Goal: Task Accomplishment & Management: Manage account settings

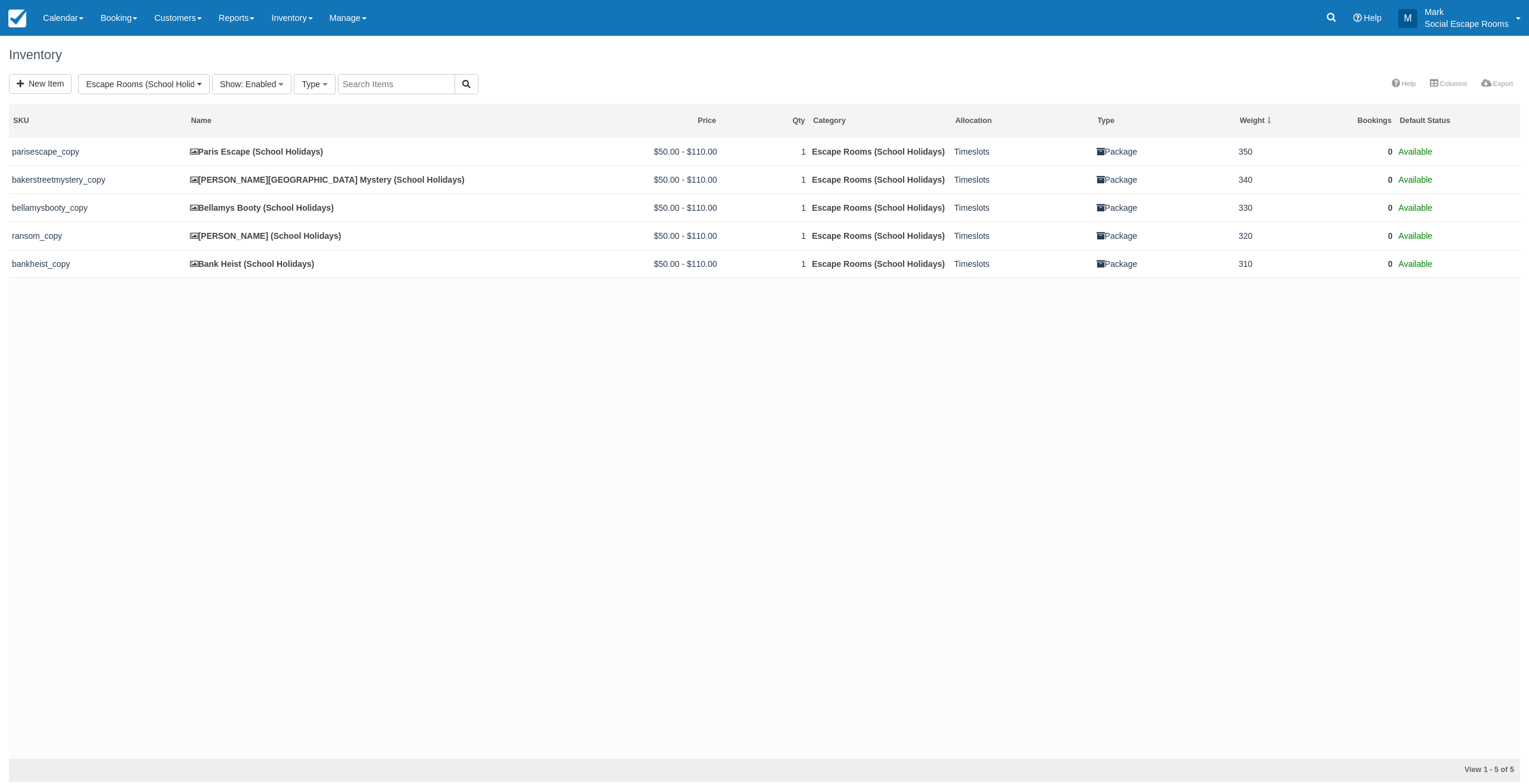
select select "41"
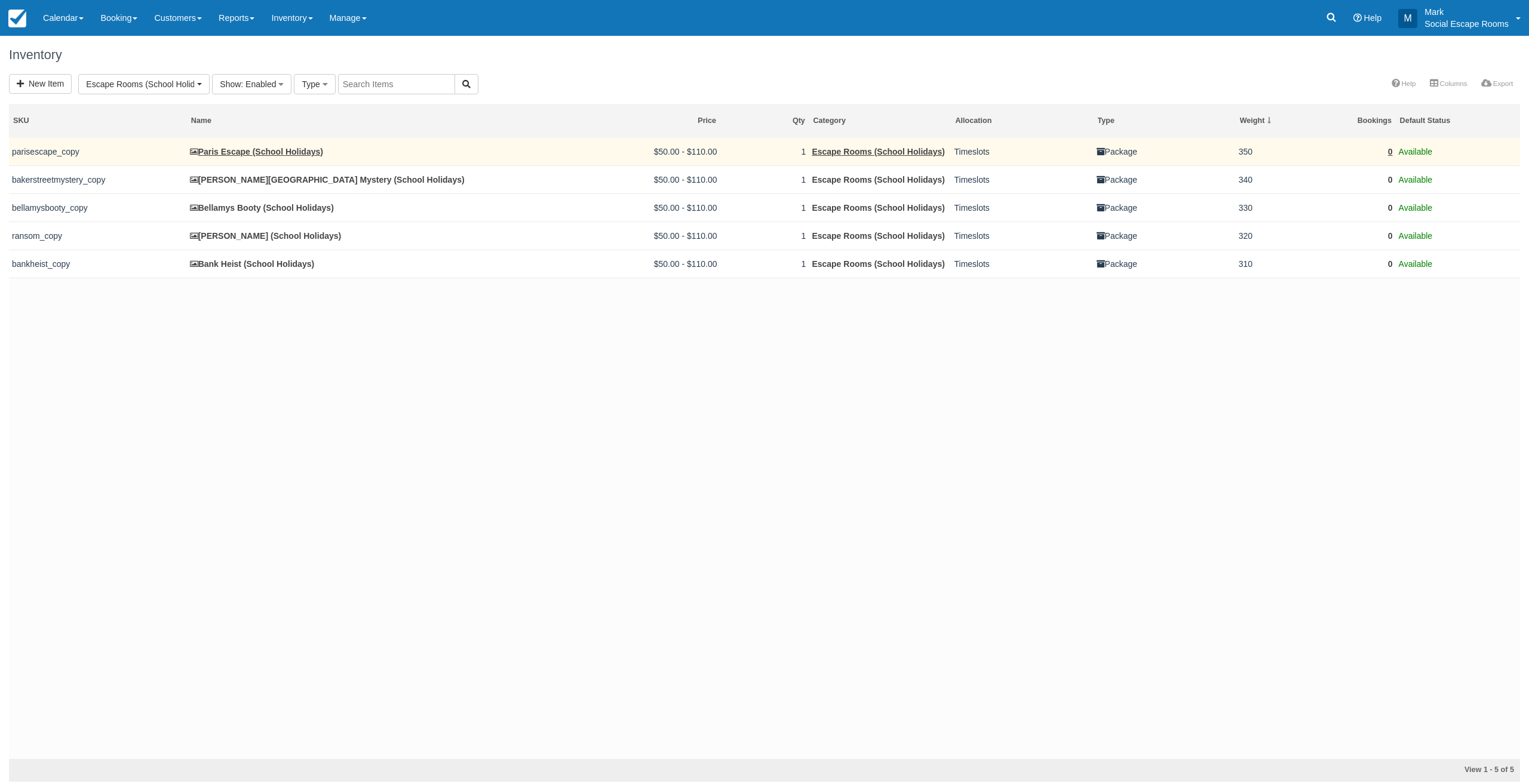
scroll to position [22, 0]
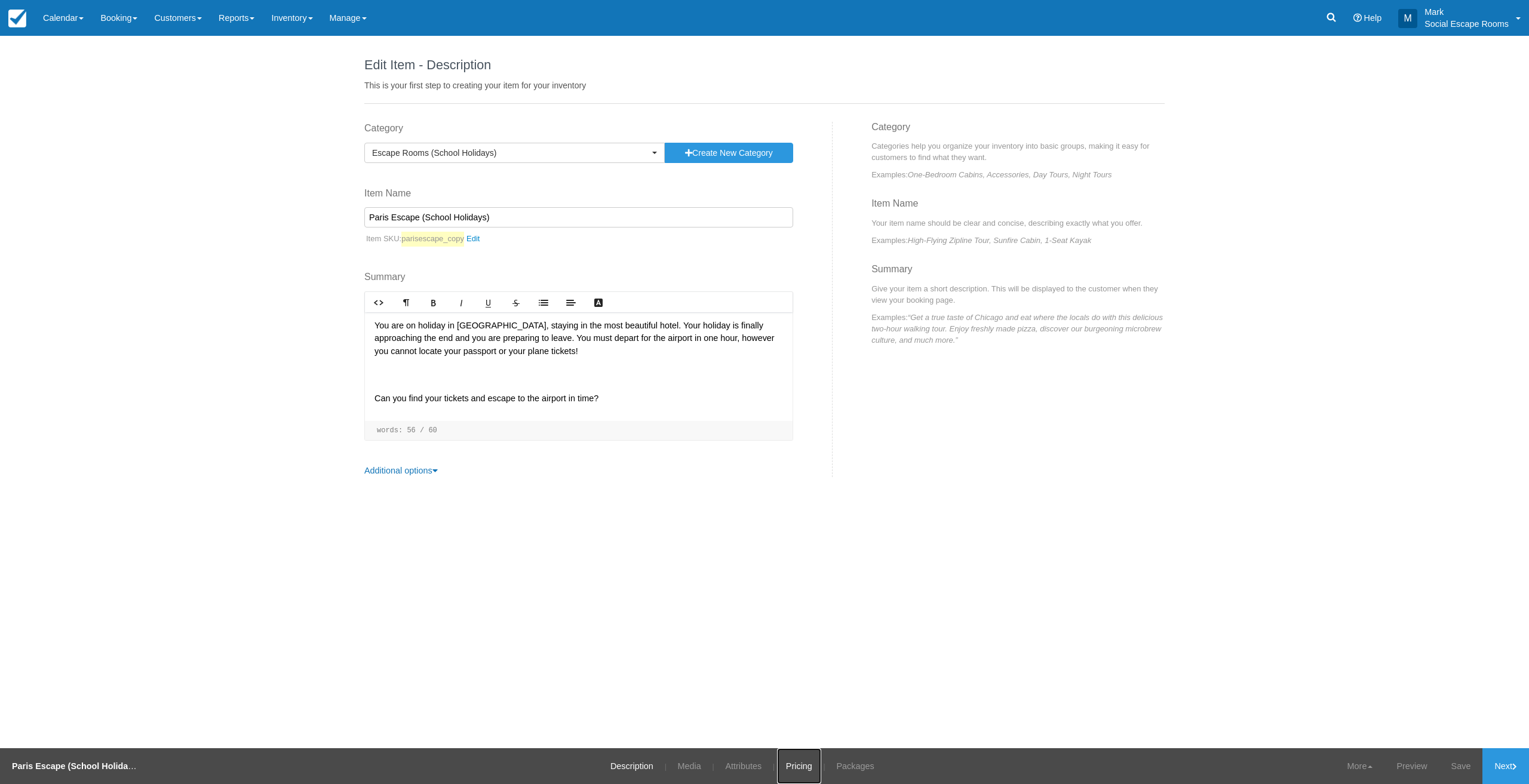
click at [777, 763] on link "Pricing" at bounding box center [799, 766] width 44 height 36
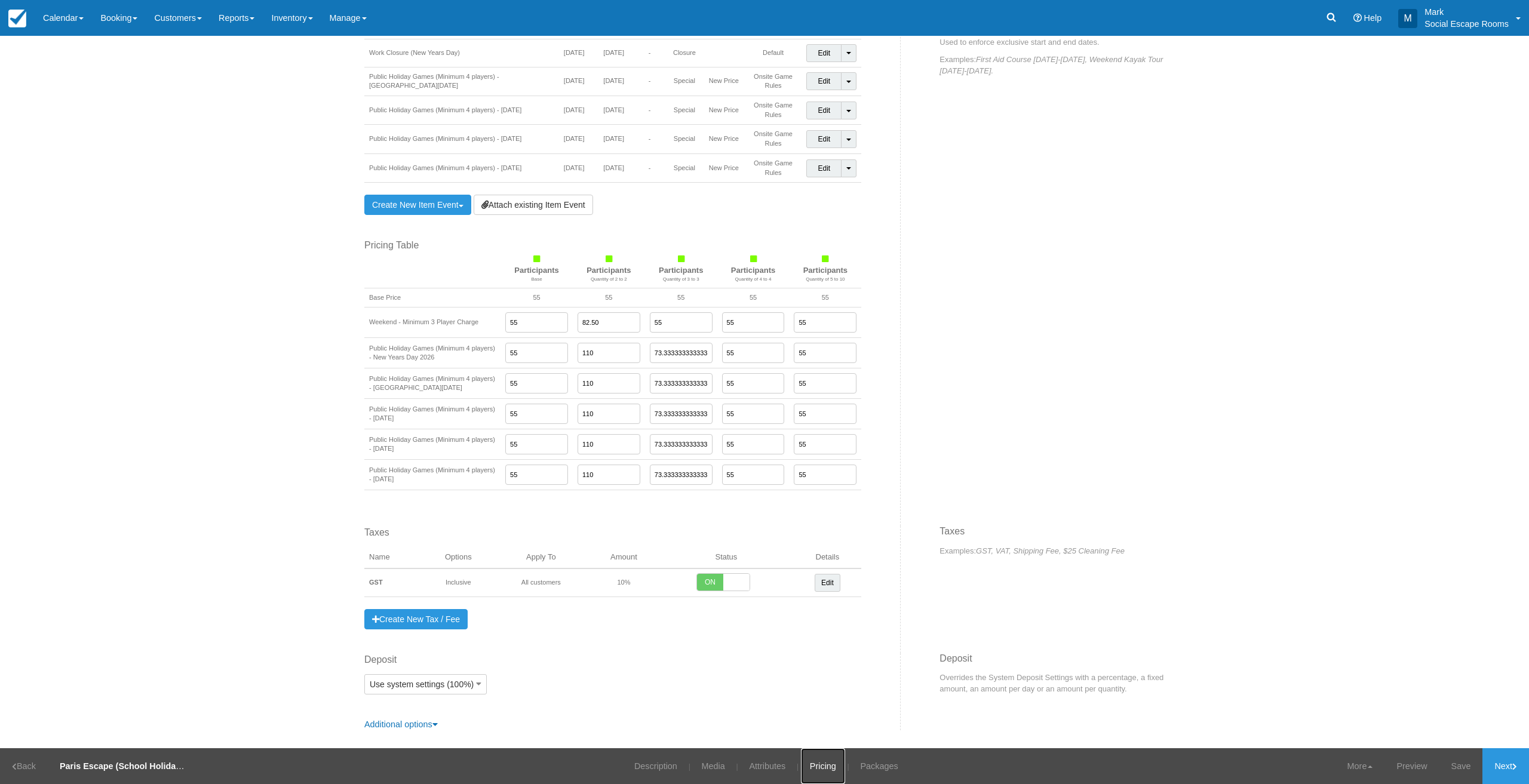
scroll to position [706, 0]
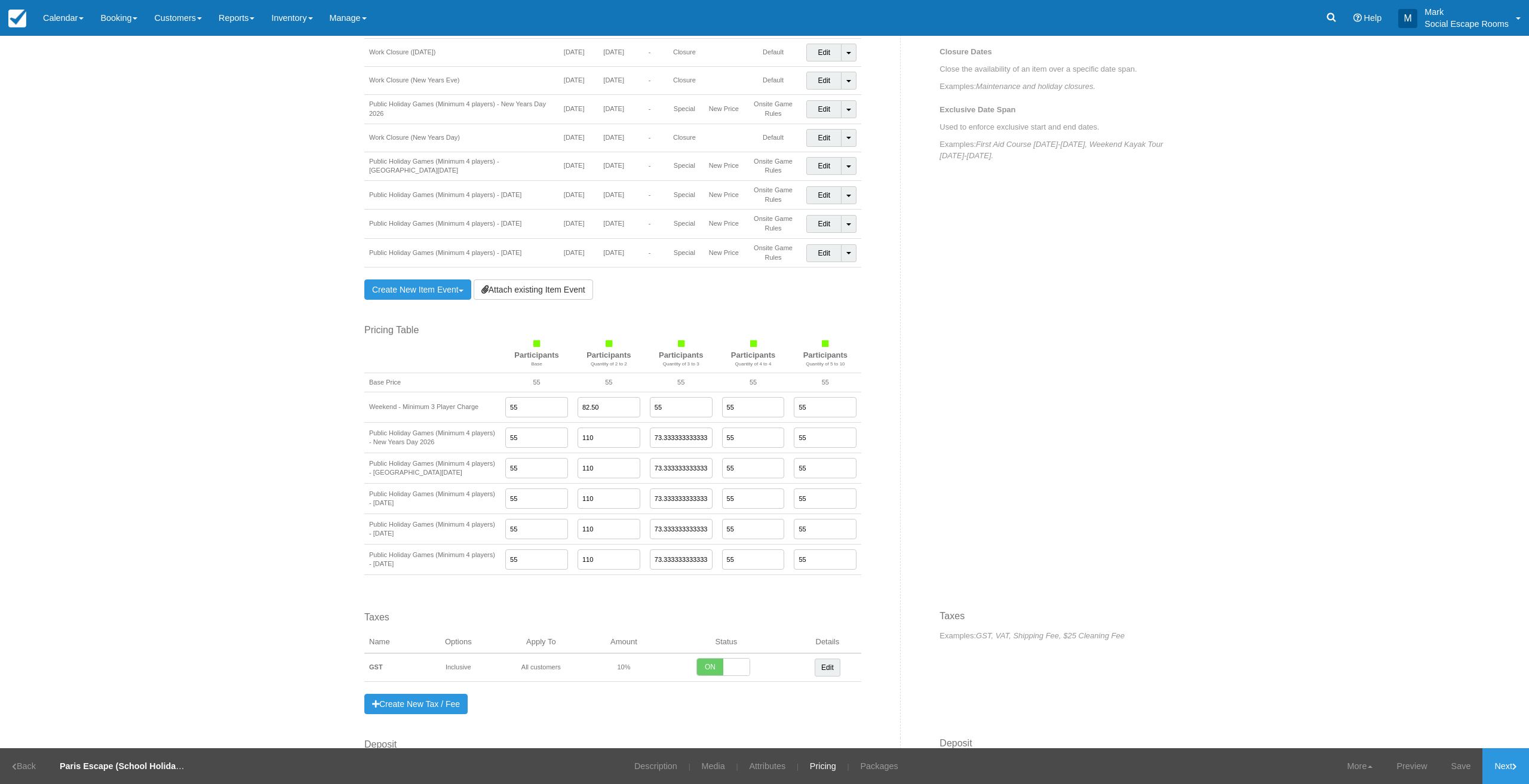
click at [178, 356] on div "Edit Item - Description This is your first step to creating your item for your …" at bounding box center [764, 392] width 1529 height 712
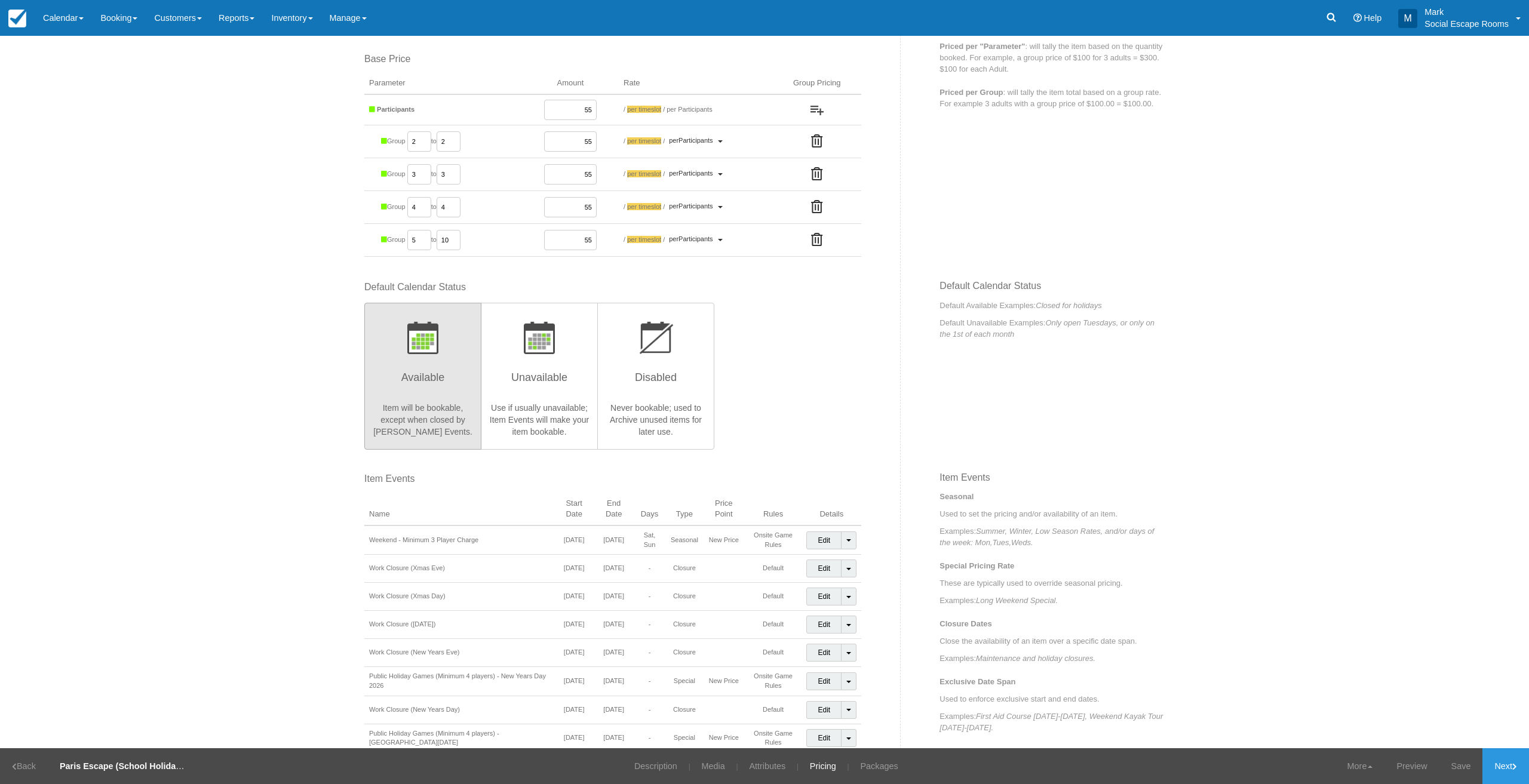
scroll to position [0, 0]
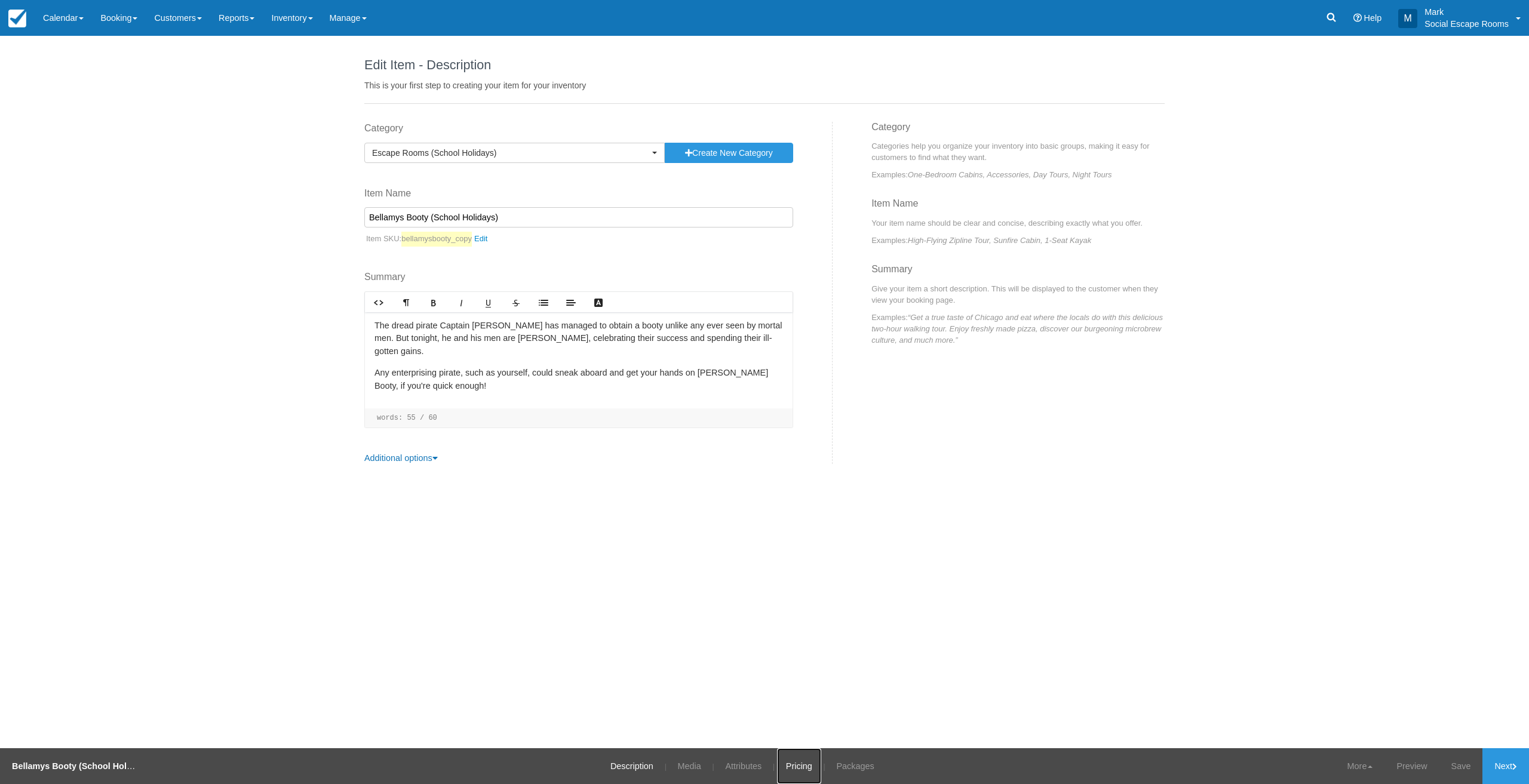
click at [811, 767] on link "Pricing" at bounding box center [799, 766] width 44 height 36
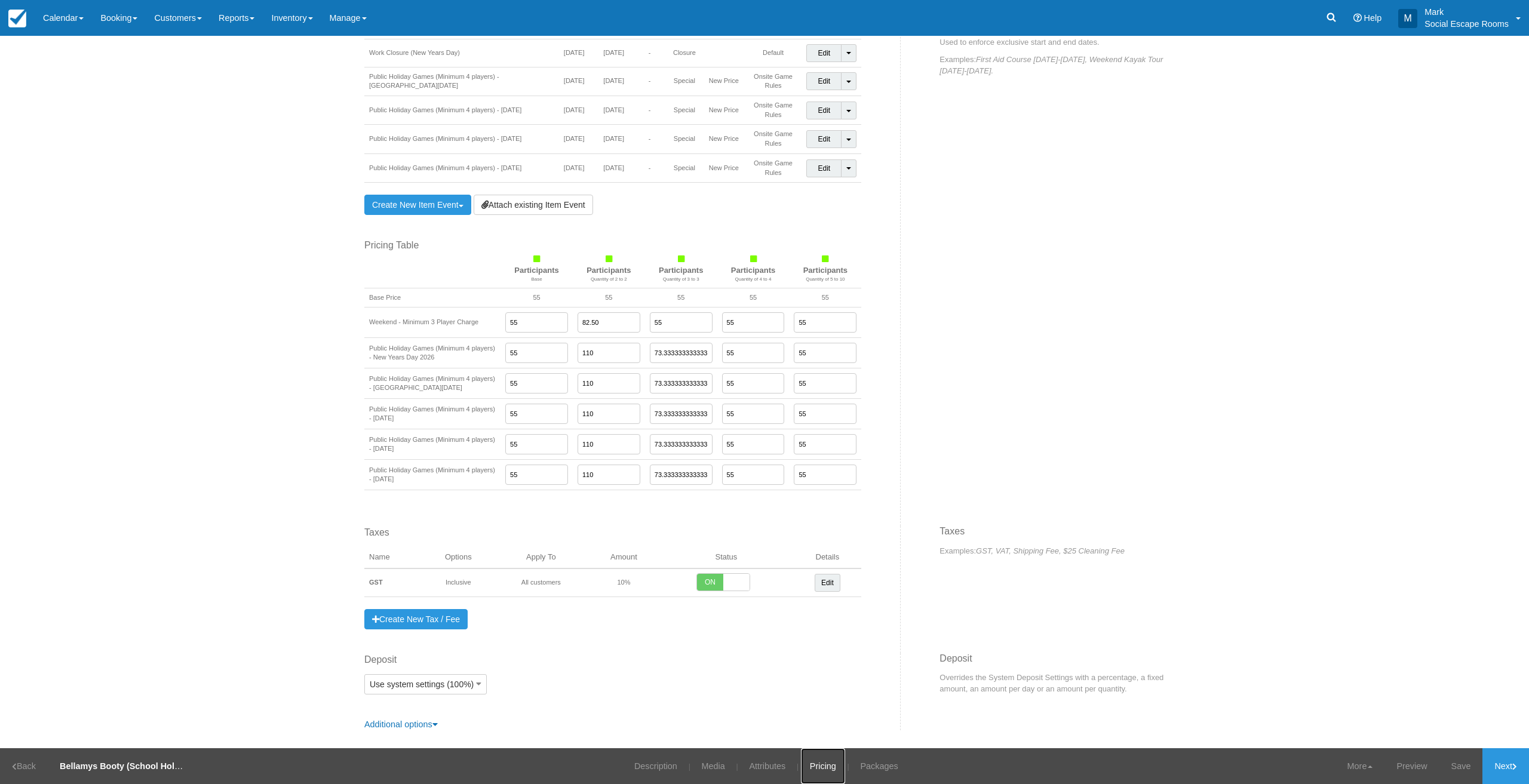
scroll to position [706, 0]
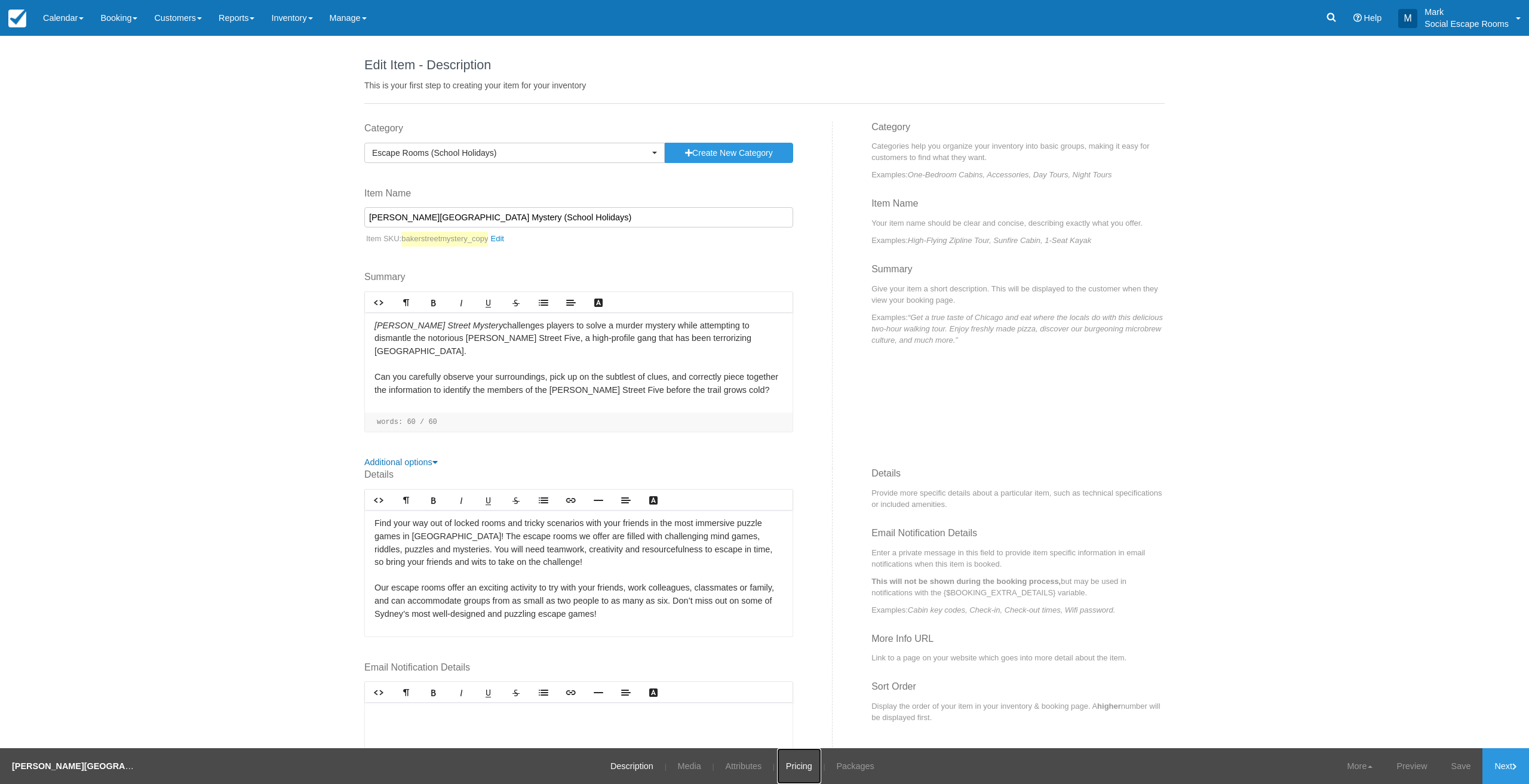
click at [801, 765] on link "Pricing" at bounding box center [799, 766] width 44 height 36
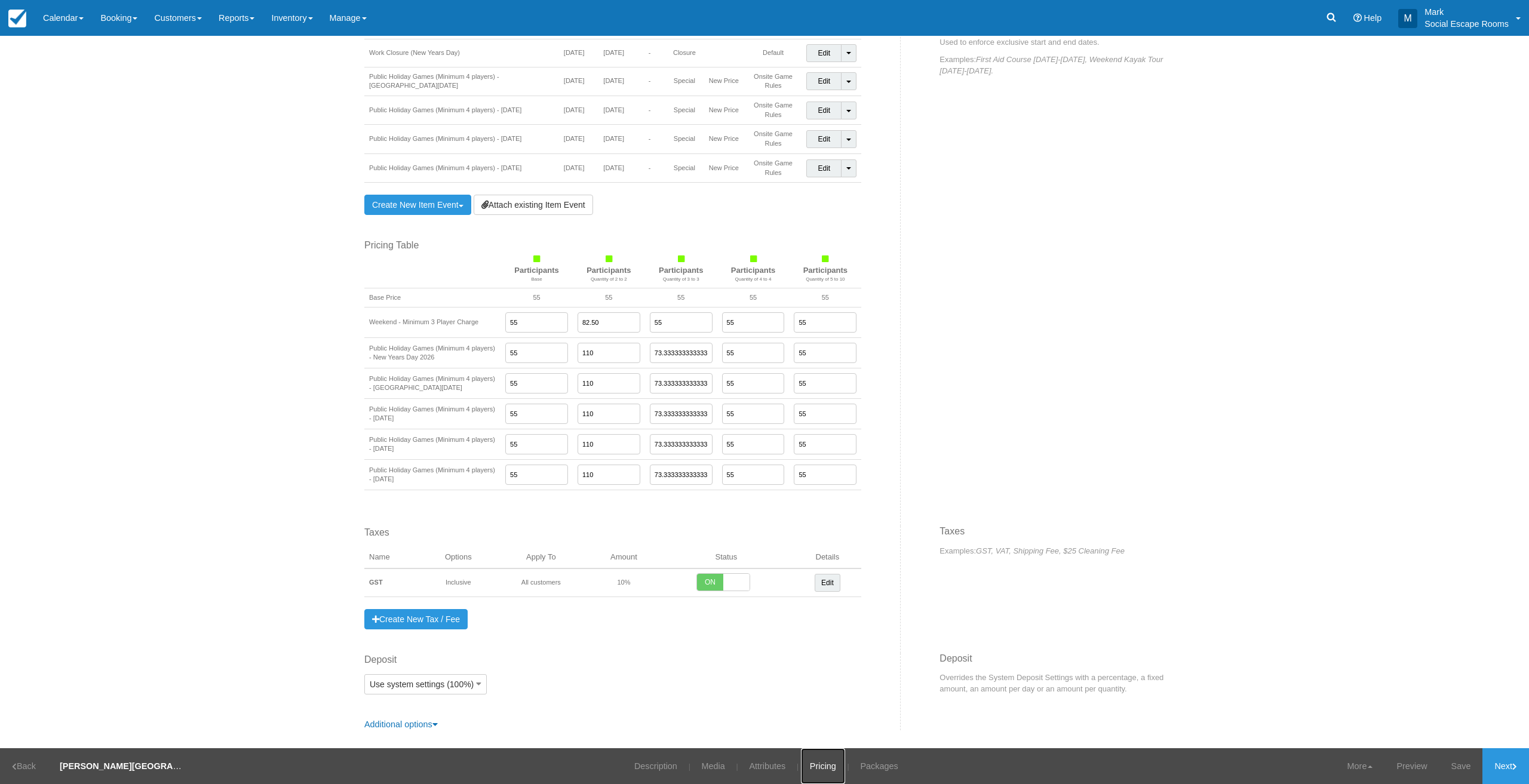
scroll to position [706, 0]
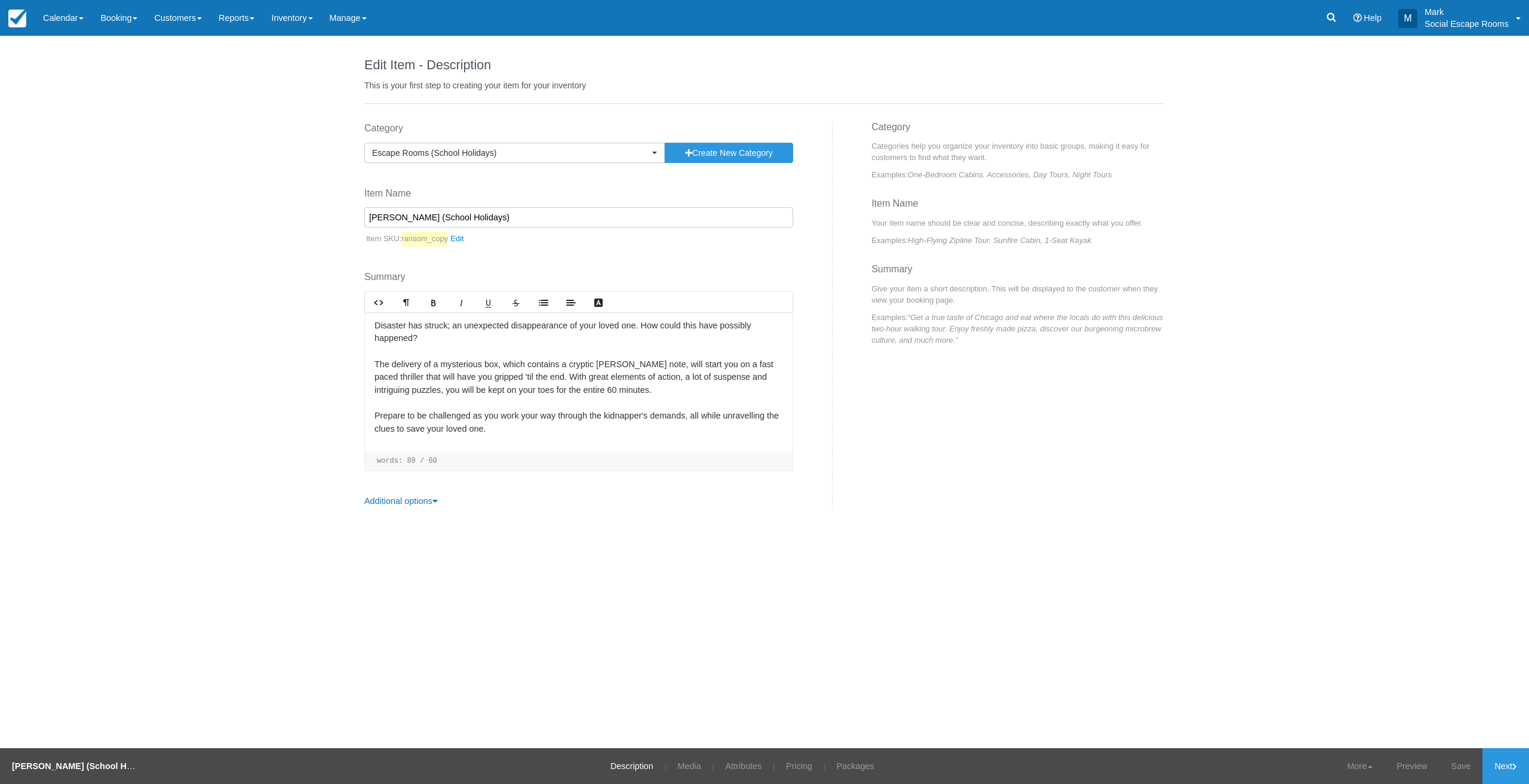
click at [811, 767] on li "Pricing" at bounding box center [801, 766] width 48 height 36
click at [801, 770] on link "Pricing" at bounding box center [799, 766] width 44 height 36
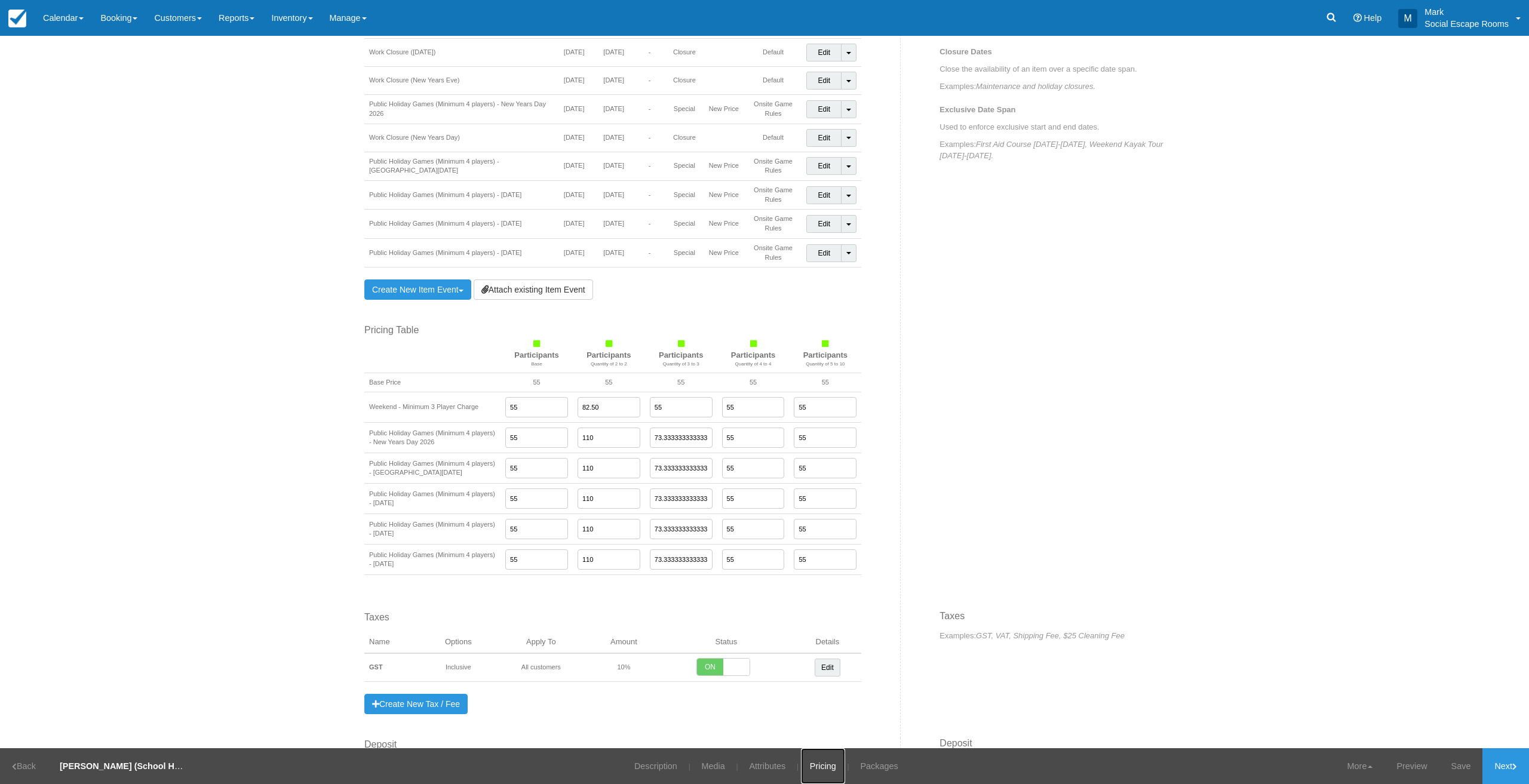
scroll to position [706, 0]
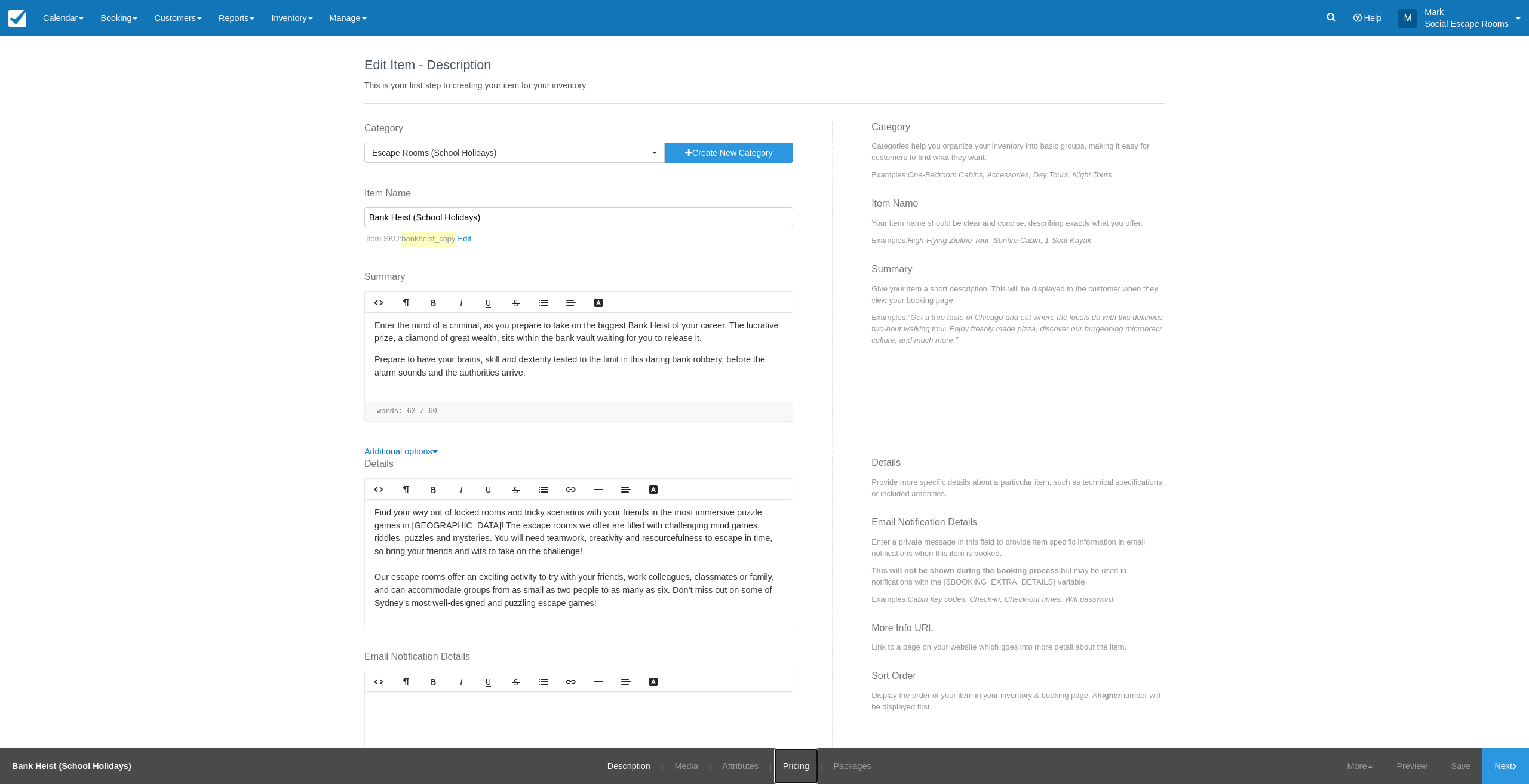
click at [801, 770] on link "Pricing" at bounding box center [796, 766] width 44 height 36
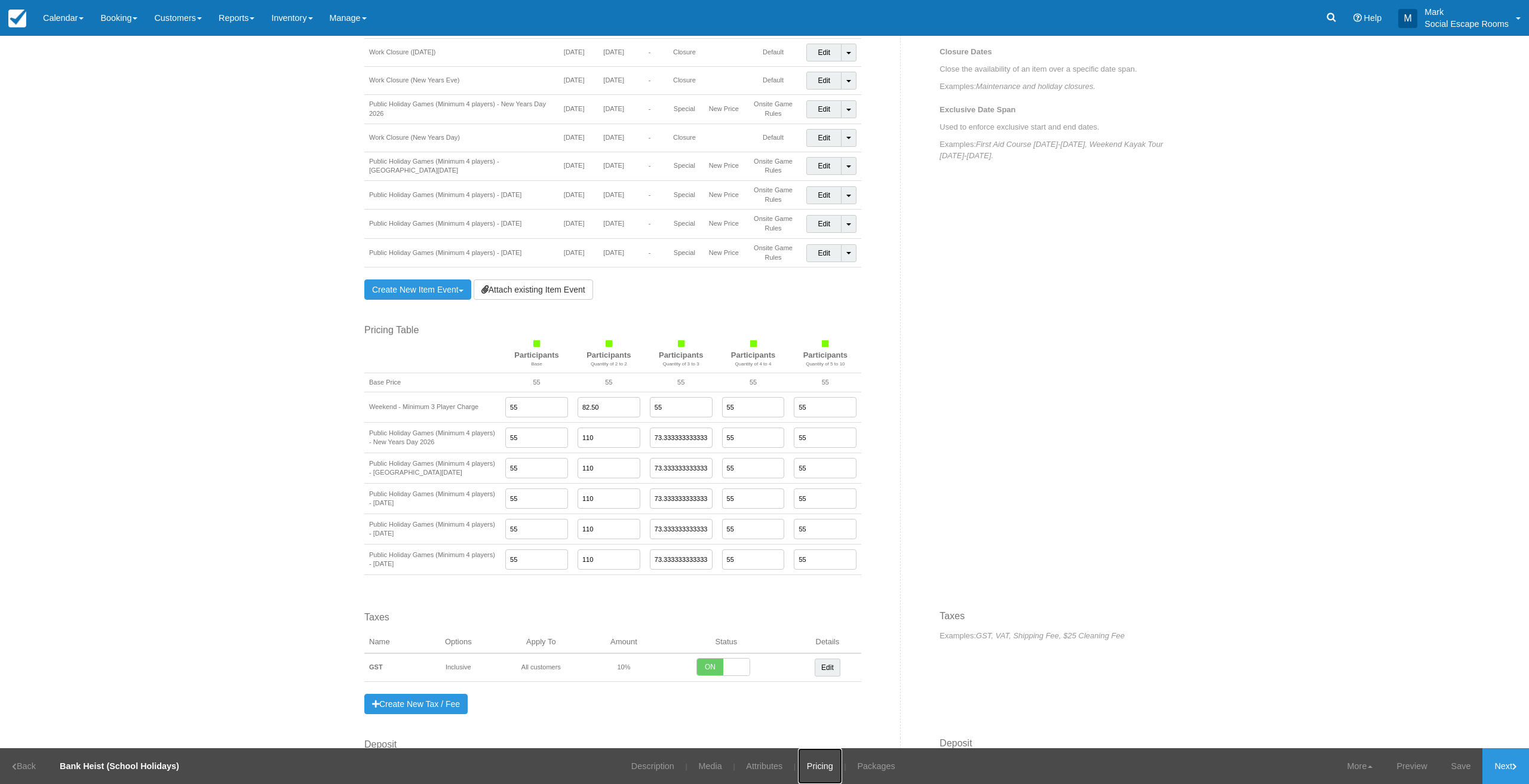
scroll to position [791, 0]
